Goal: Task Accomplishment & Management: Use online tool/utility

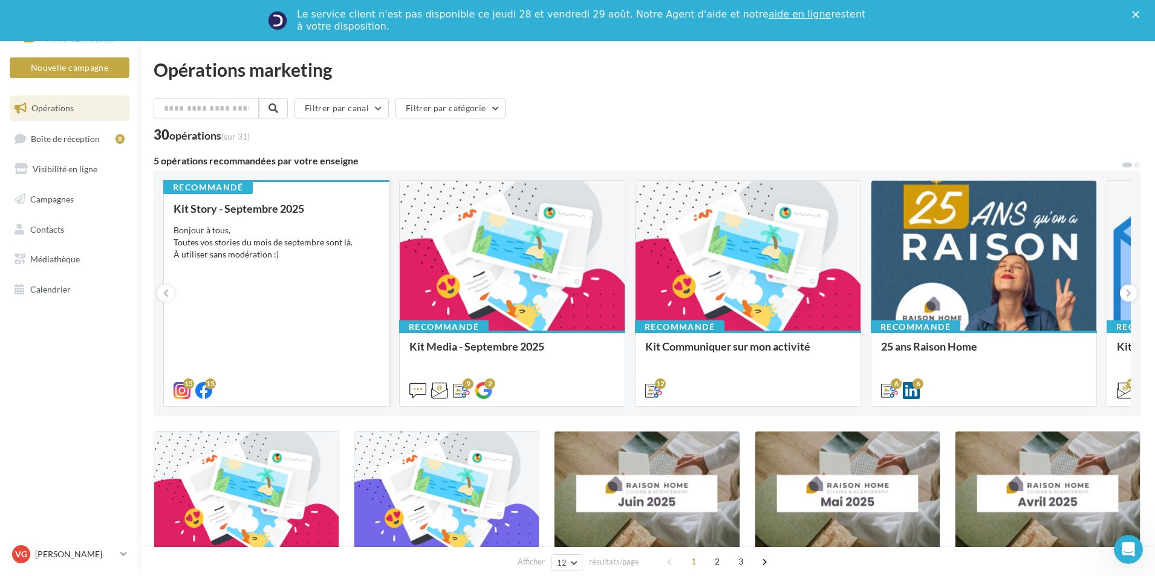
click at [332, 321] on div "Kit Story - Septembre 2025 Bonjour à tous, Toutes vos stories du mois de septem…" at bounding box center [276, 299] width 206 height 193
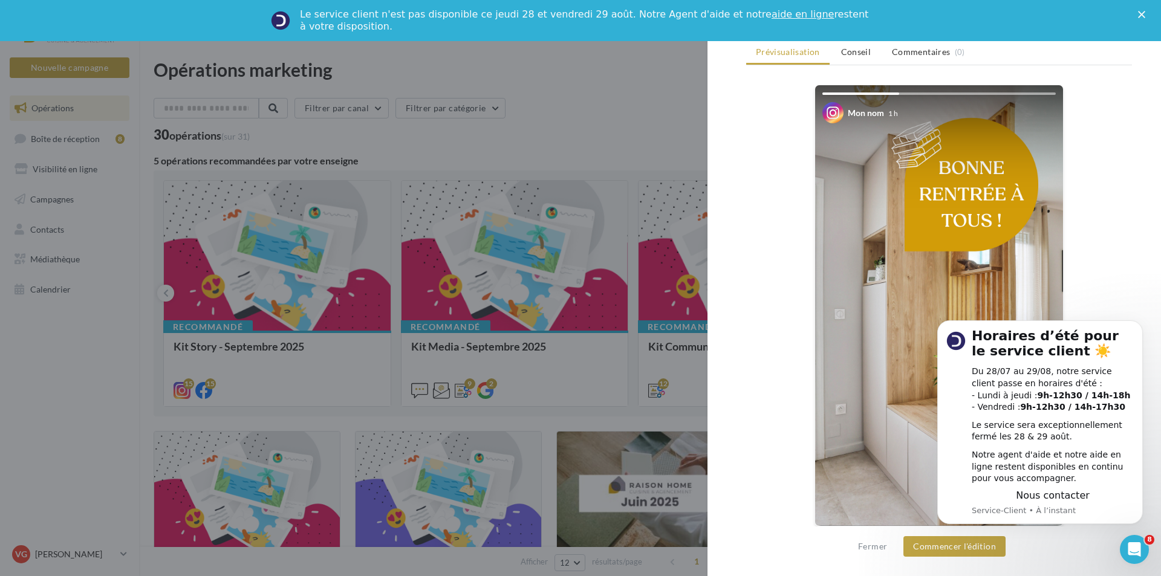
scroll to position [186, 0]
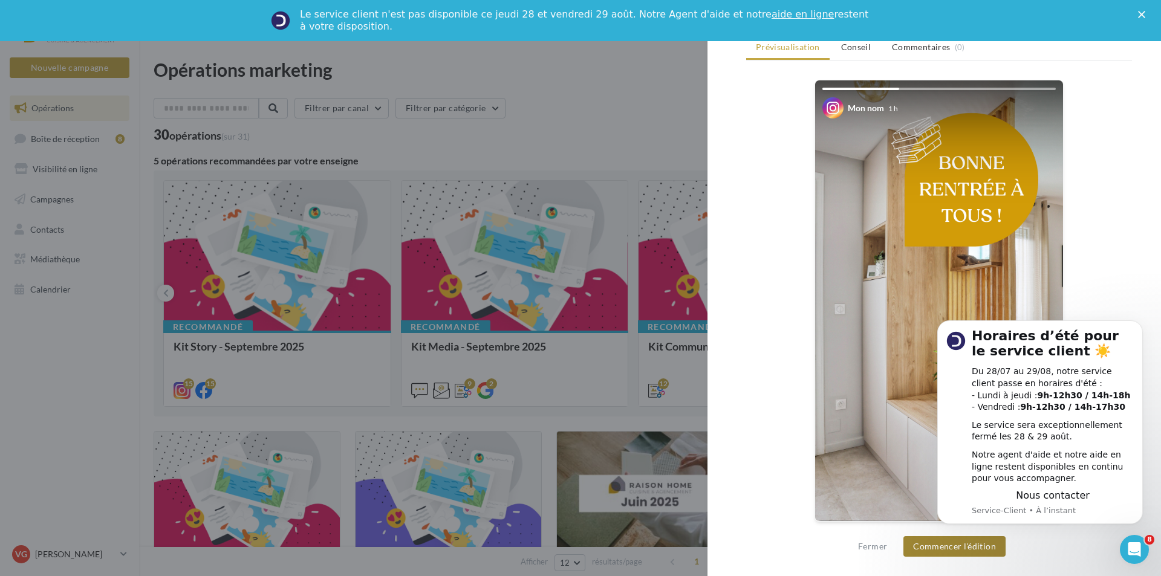
click at [944, 551] on button "Commencer l'édition" at bounding box center [954, 546] width 102 height 21
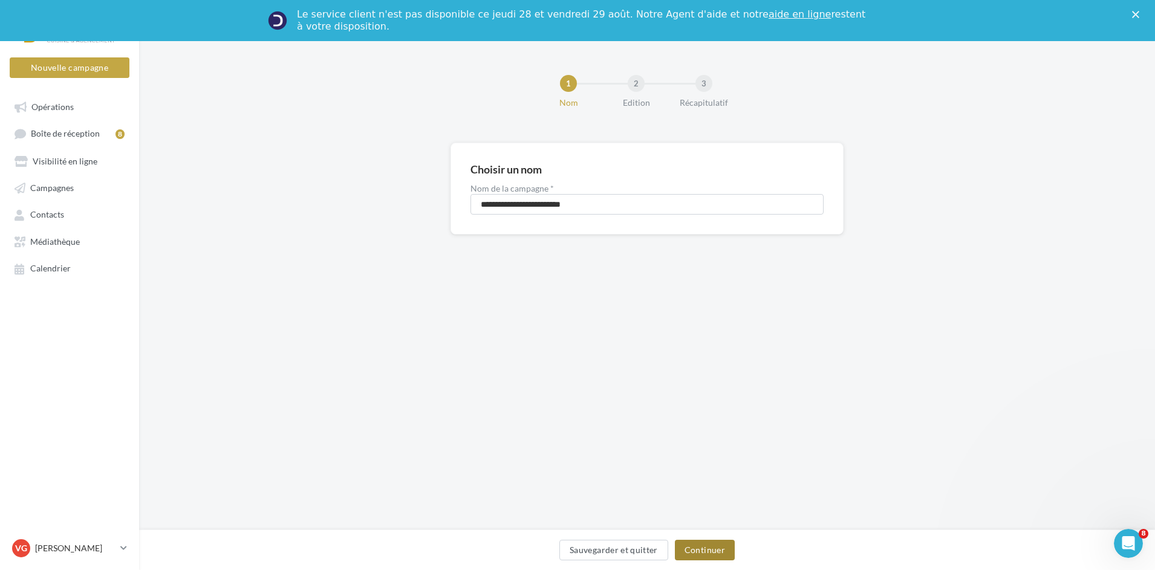
click at [714, 543] on button "Continuer" at bounding box center [705, 550] width 60 height 21
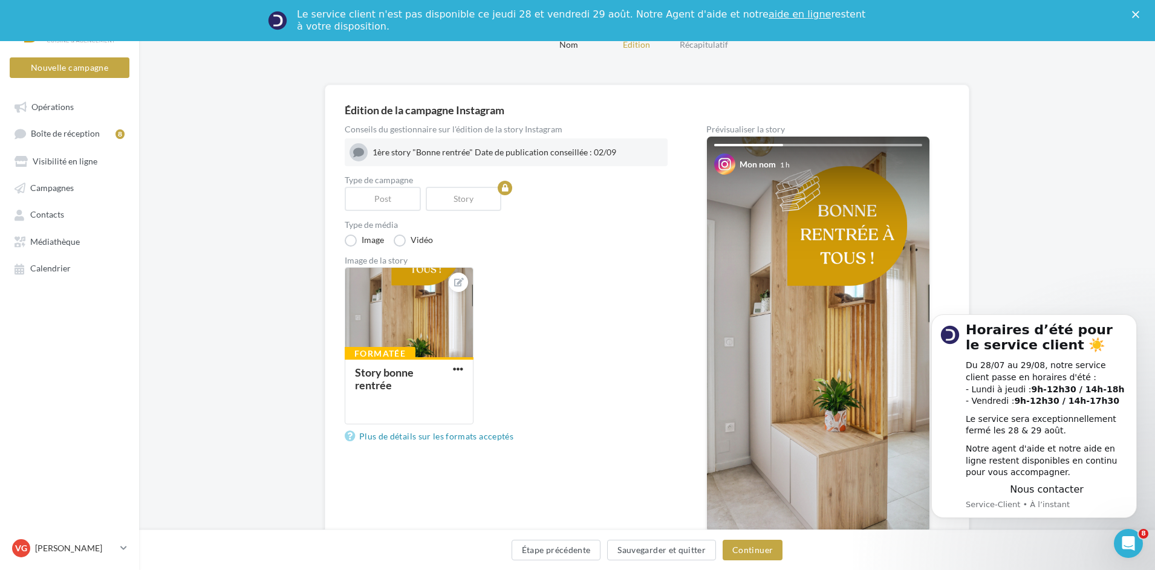
scroll to position [137, 0]
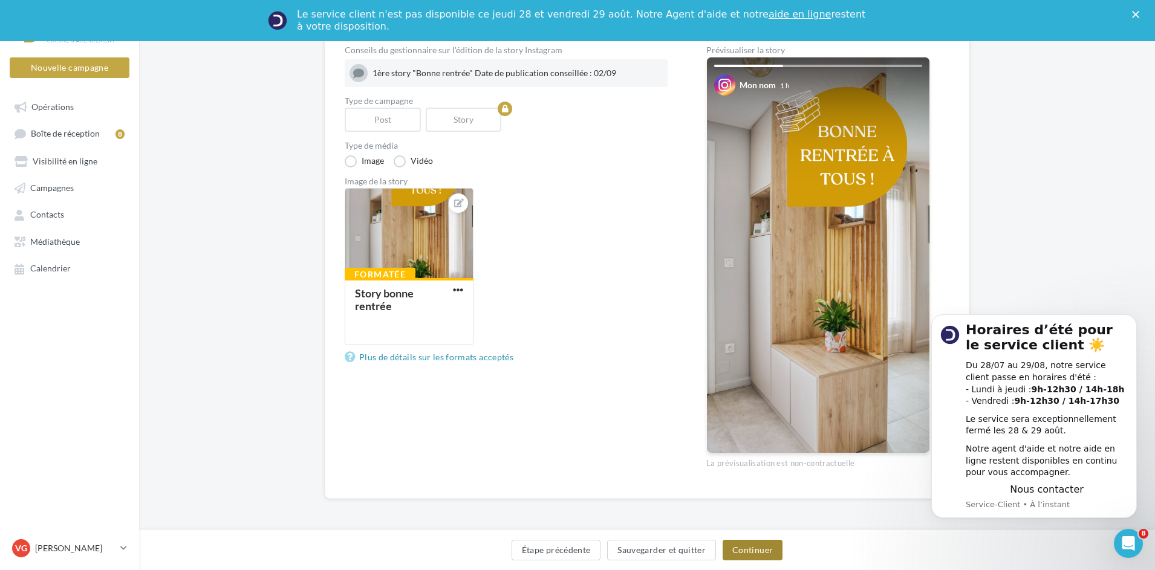
click at [751, 551] on button "Continuer" at bounding box center [752, 550] width 60 height 21
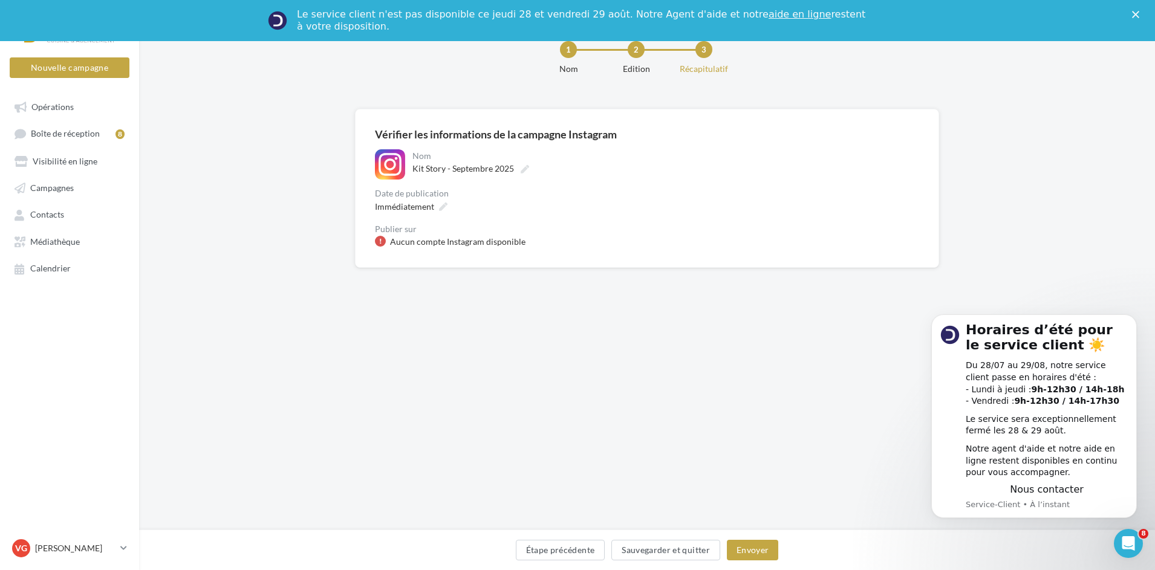
scroll to position [40, 0]
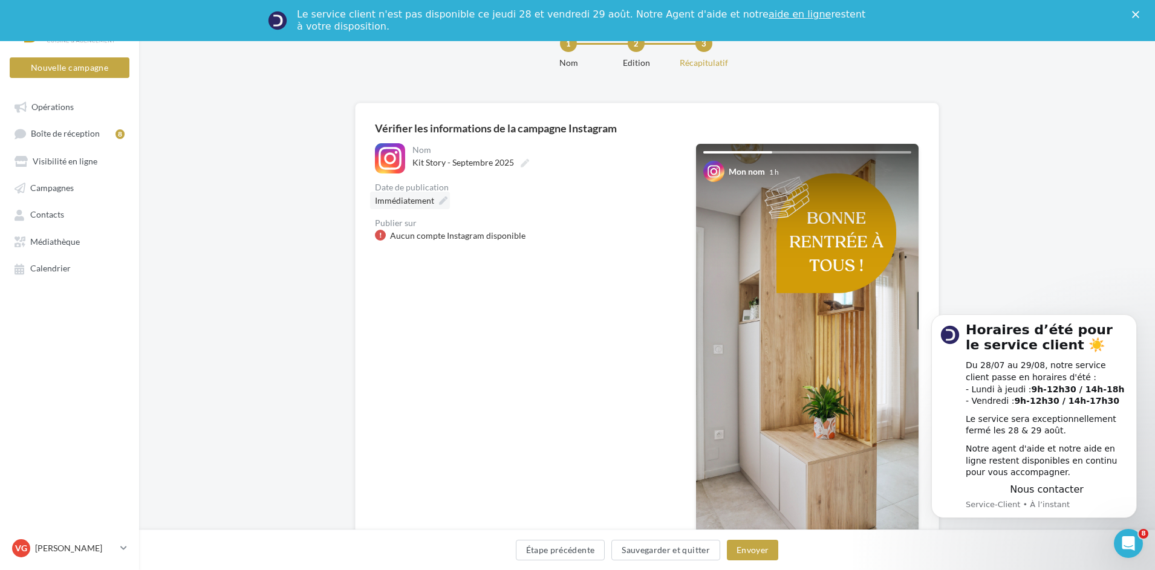
click at [426, 199] on span "Immédiatement" at bounding box center [404, 200] width 59 height 10
click at [397, 409] on td "2" at bounding box center [393, 407] width 21 height 22
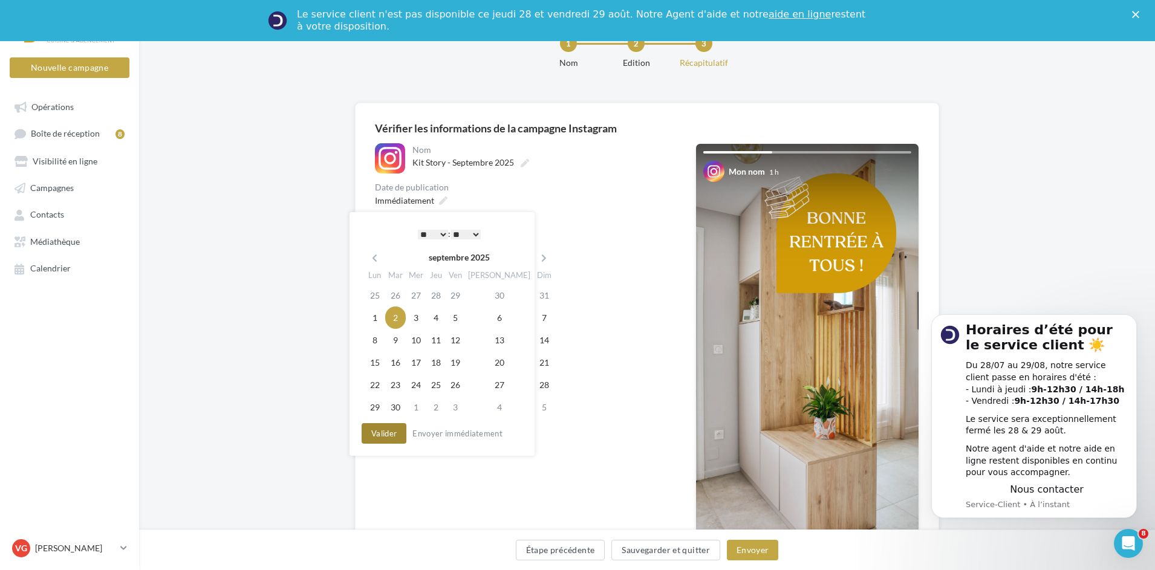
click at [388, 437] on button "Valider" at bounding box center [384, 433] width 45 height 21
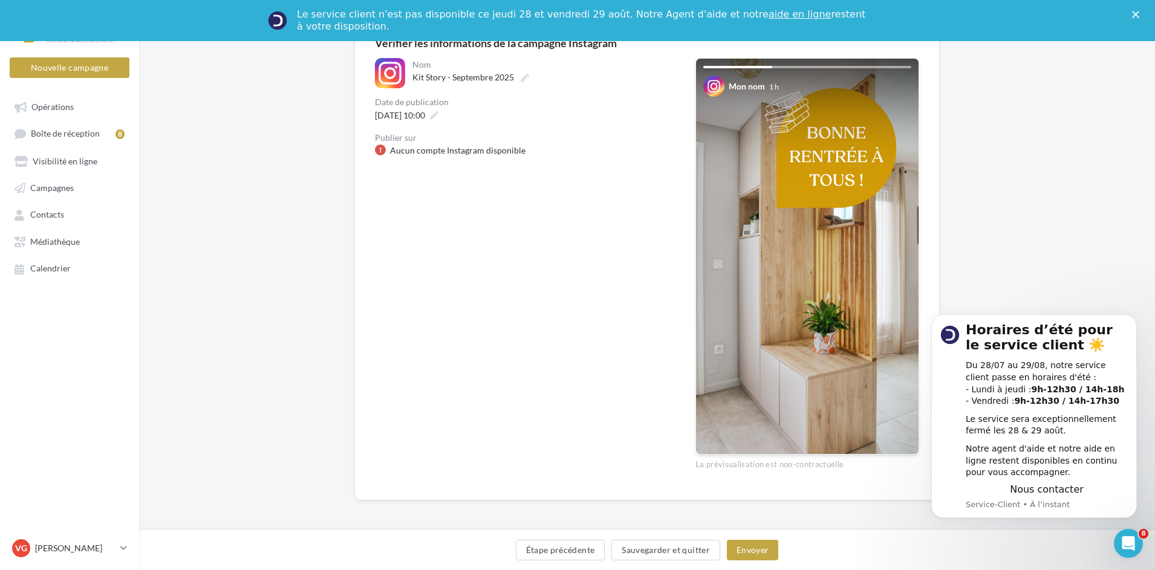
scroll to position [126, 0]
click at [751, 550] on button "Envoyer" at bounding box center [752, 550] width 51 height 21
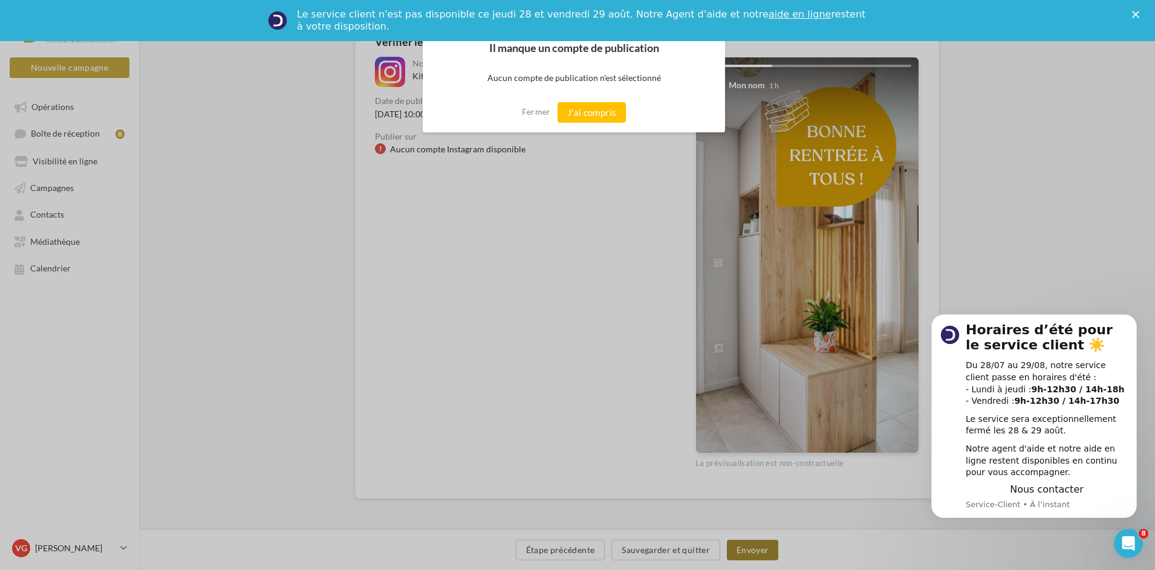
scroll to position [120, 0]
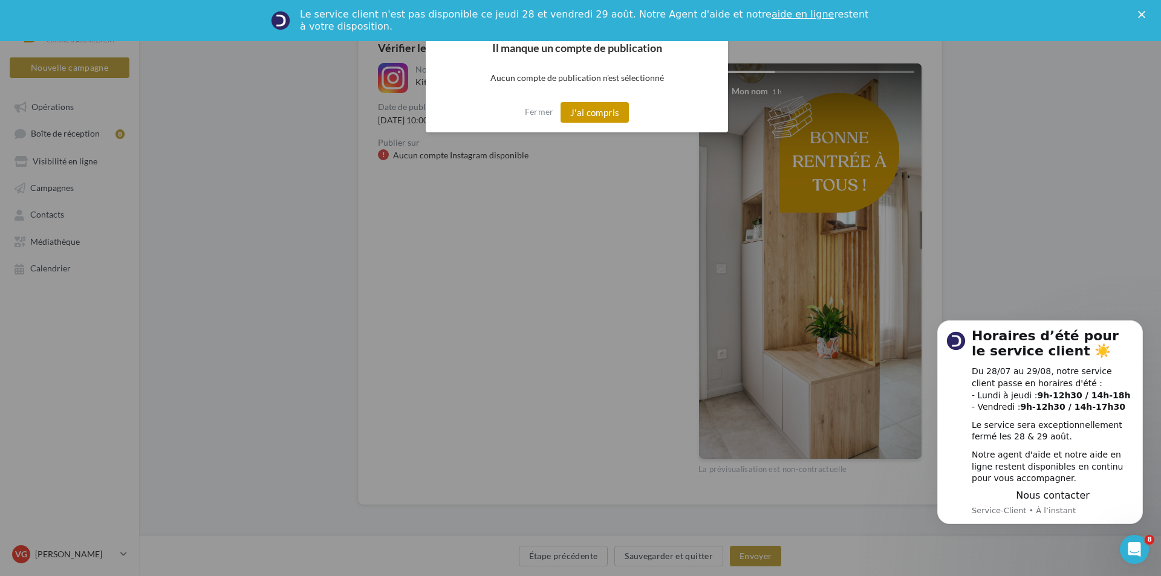
click at [600, 117] on button "J'ai compris" at bounding box center [594, 112] width 69 height 21
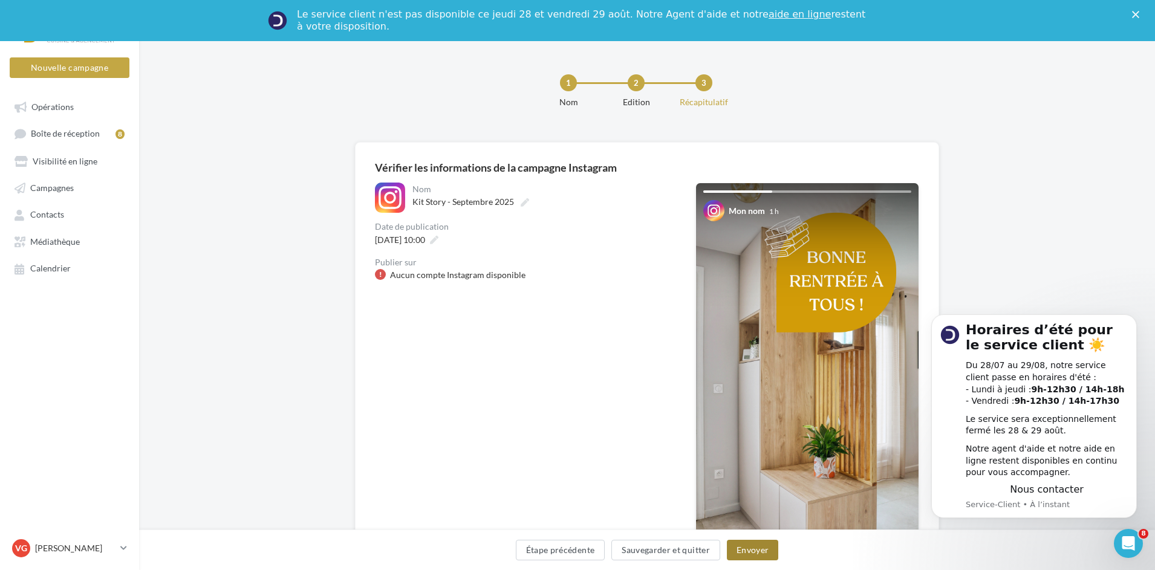
scroll to position [0, 0]
click at [424, 196] on label "Kit Story - Septembre 2025" at bounding box center [469, 202] width 124 height 17
click at [424, 196] on input "**********" at bounding box center [465, 204] width 106 height 21
drag, startPoint x: 208, startPoint y: 198, endPoint x: 328, endPoint y: 126, distance: 139.3
click at [209, 195] on div "**********" at bounding box center [647, 403] width 1016 height 521
